Goal: Find specific page/section: Find specific page/section

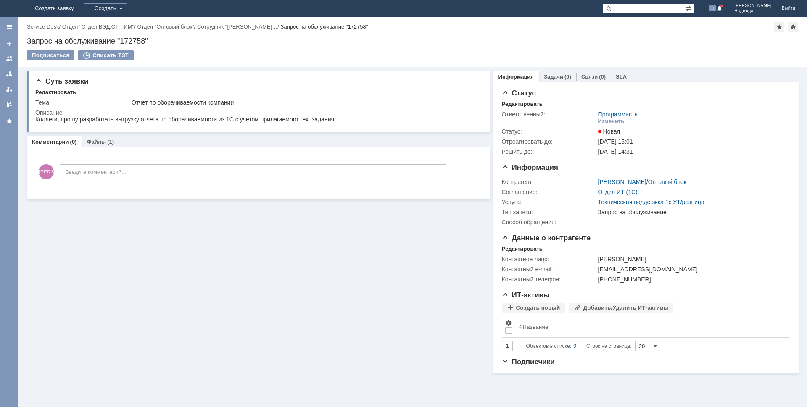
click at [96, 144] on link "Файлы" at bounding box center [96, 142] width 19 height 6
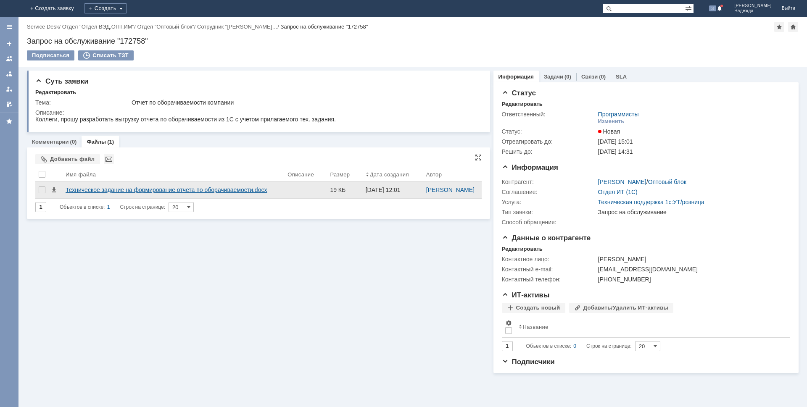
click at [150, 190] on div "Техническое задание на формирование отчета по оборачиваемости.docx" at bounding box center [173, 190] width 215 height 7
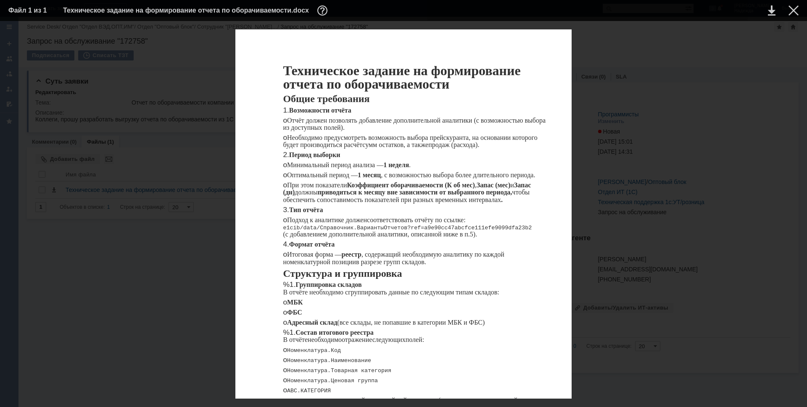
scroll to position [458, 0]
drag, startPoint x: 792, startPoint y: 14, endPoint x: 789, endPoint y: 17, distance: 4.5
click at [792, 14] on div at bounding box center [793, 10] width 10 height 10
